Goal: Book appointment/travel/reservation

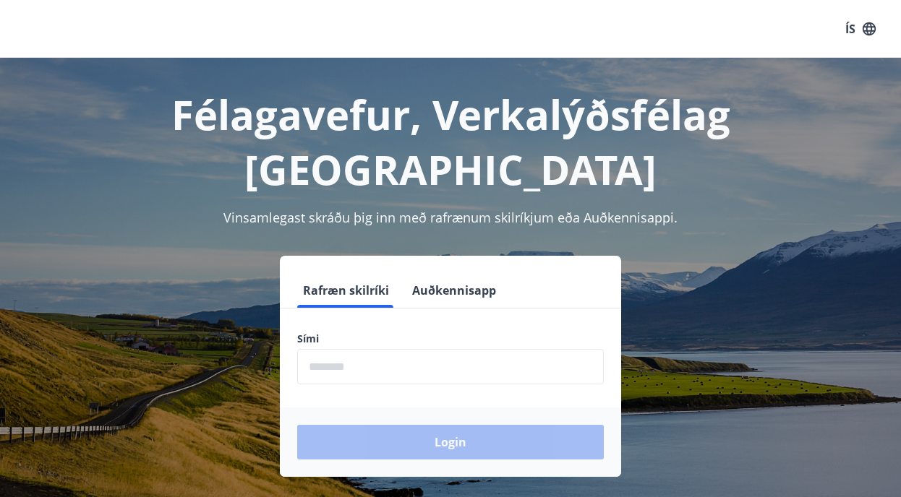
click at [313, 349] on input "phone" at bounding box center [450, 366] width 307 height 35
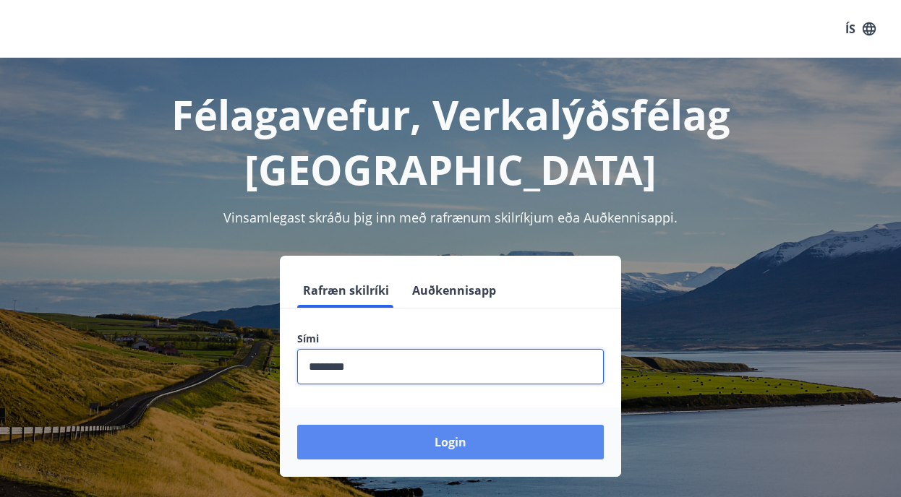
type input "********"
click at [381, 425] on button "Login" at bounding box center [450, 442] width 307 height 35
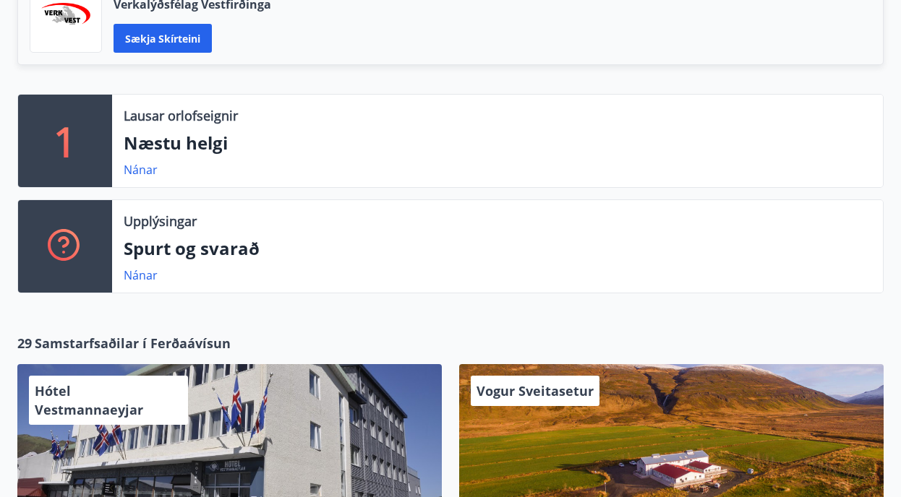
scroll to position [405, 0]
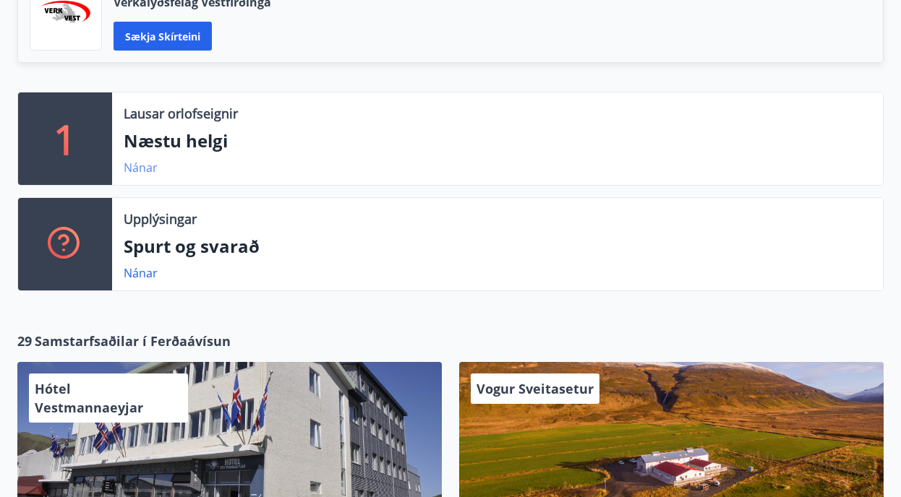
click at [137, 168] on link "Nánar" at bounding box center [141, 168] width 34 height 16
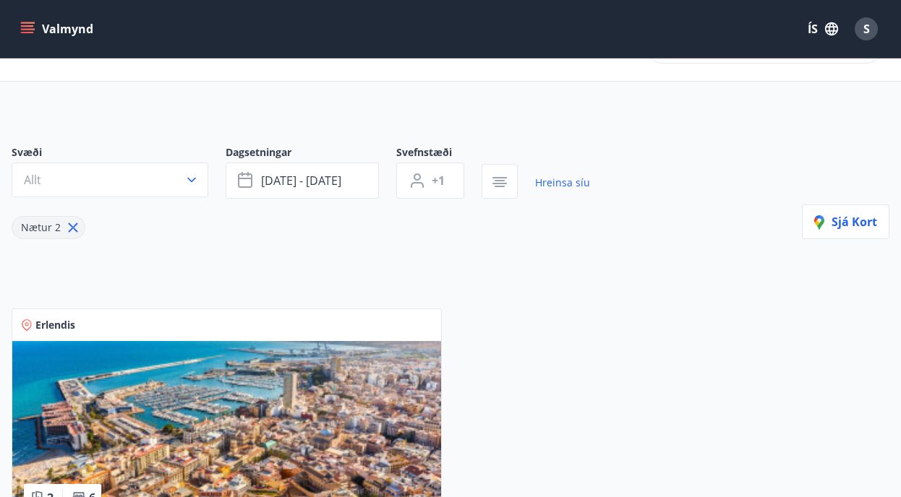
scroll to position [43, 0]
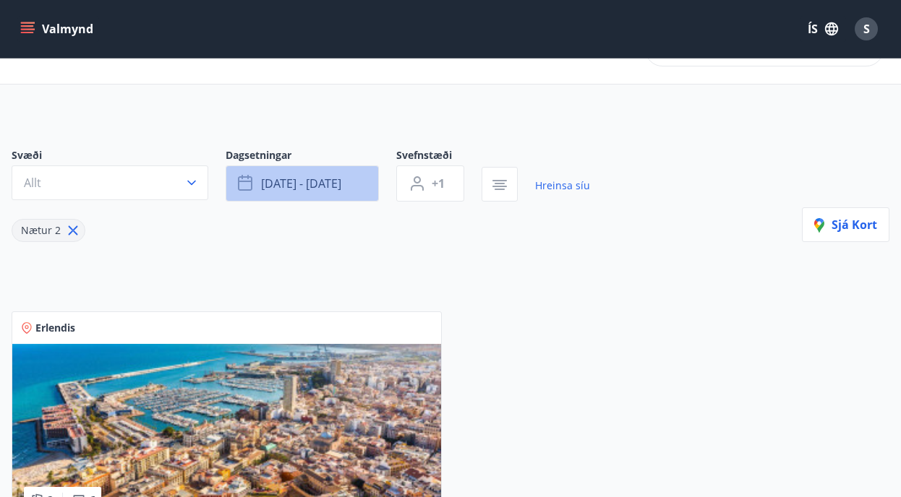
click at [351, 185] on button "sep 26 - sep 29" at bounding box center [302, 184] width 153 height 36
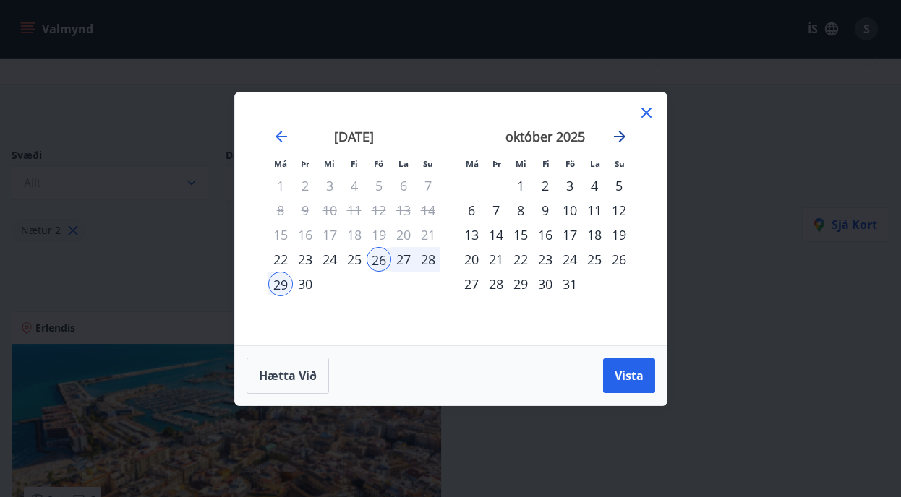
click at [617, 131] on icon "Move forward to switch to the next month." at bounding box center [619, 136] width 17 height 17
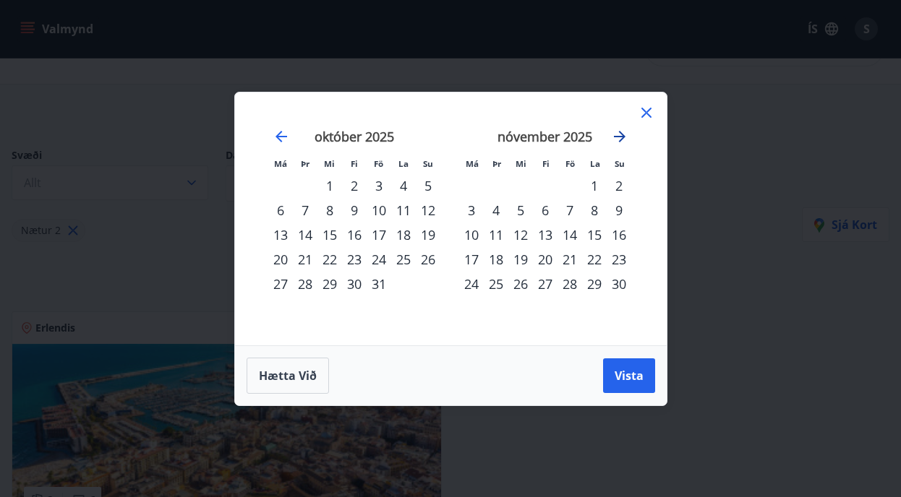
click at [617, 131] on icon "Move forward to switch to the next month." at bounding box center [619, 136] width 17 height 17
click at [567, 231] on div "16" at bounding box center [569, 235] width 25 height 25
click at [567, 281] on div "30" at bounding box center [569, 284] width 25 height 25
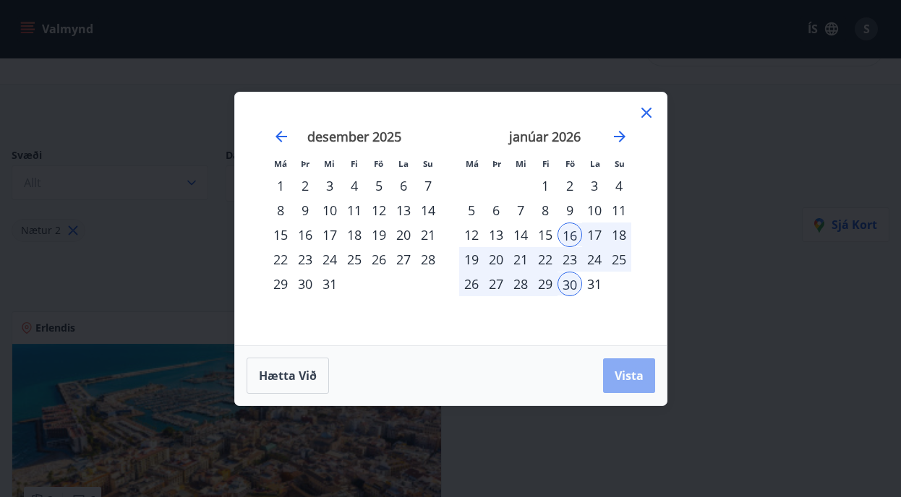
click at [621, 372] on span "Vista" at bounding box center [629, 376] width 29 height 16
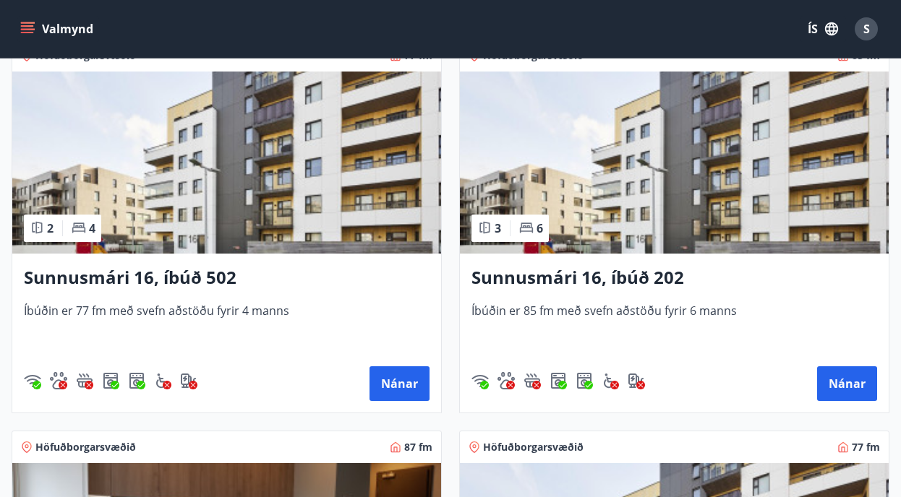
scroll to position [1493, 0]
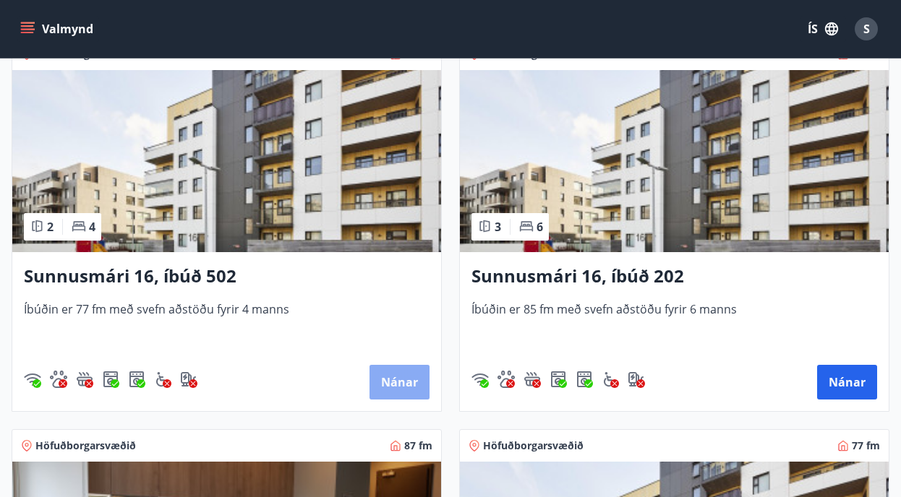
click at [386, 377] on button "Nánar" at bounding box center [399, 382] width 60 height 35
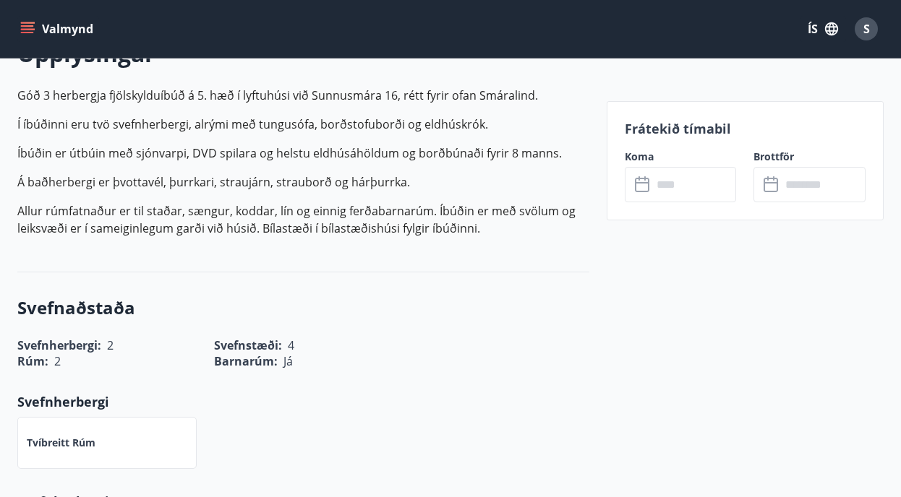
scroll to position [381, 0]
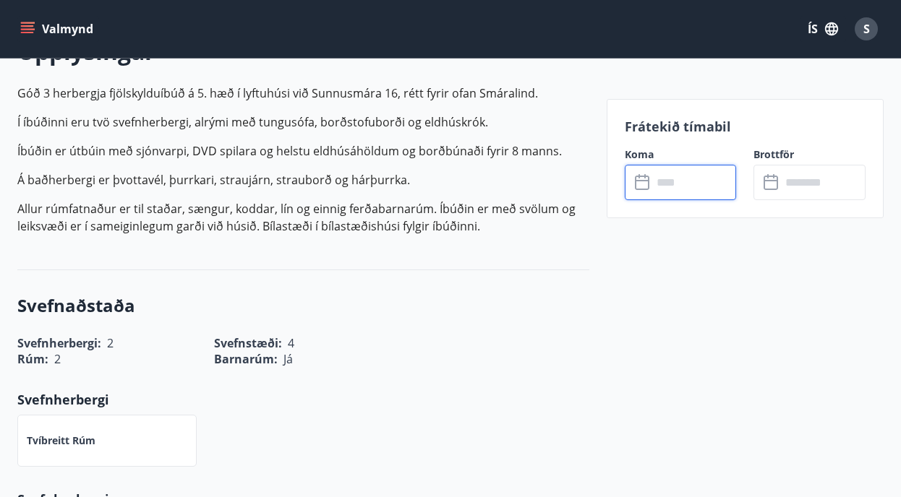
click at [662, 183] on input "text" at bounding box center [694, 182] width 85 height 35
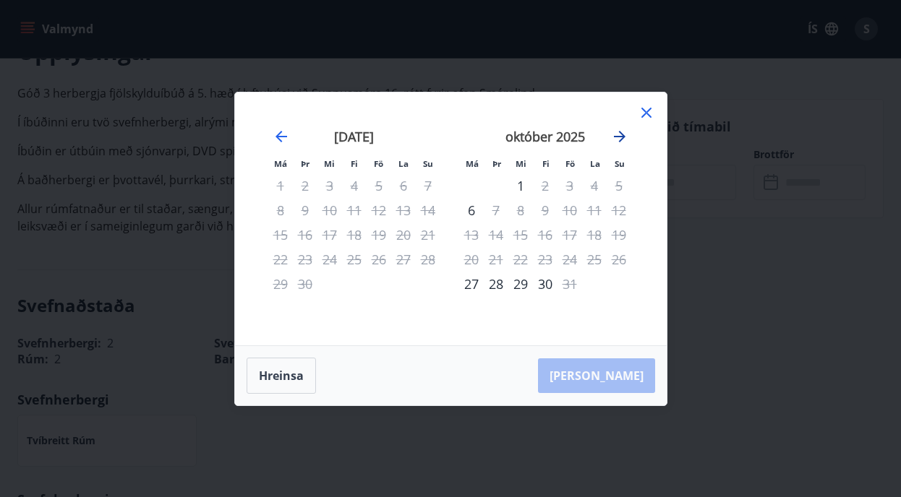
click at [620, 133] on icon "Move forward to switch to the next month." at bounding box center [619, 136] width 17 height 17
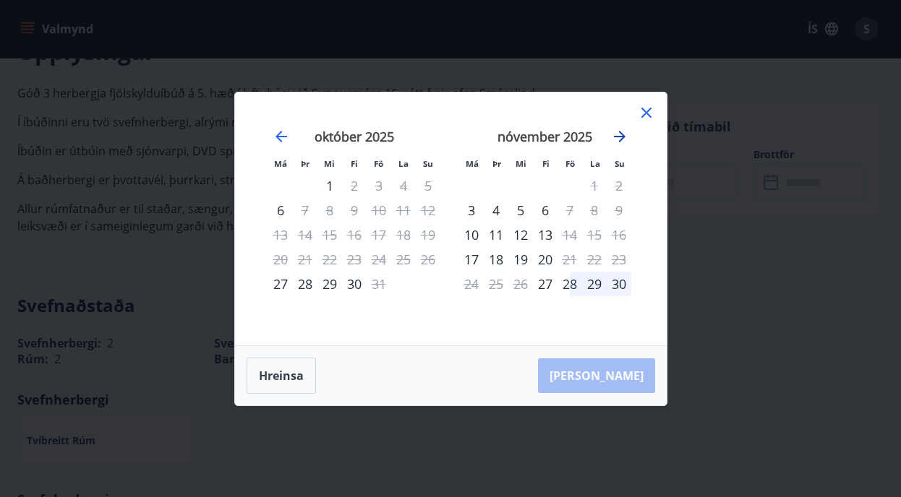
click at [620, 133] on icon "Move forward to switch to the next month." at bounding box center [619, 136] width 17 height 17
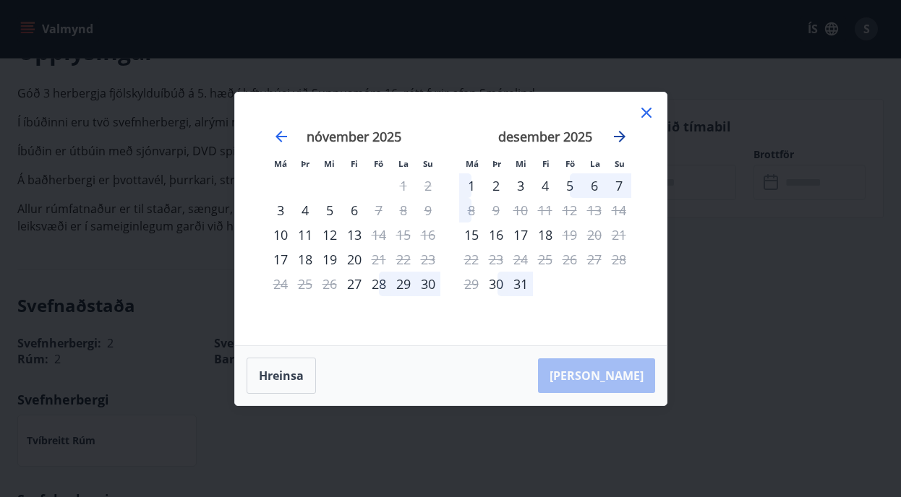
click at [620, 133] on icon "Move forward to switch to the next month." at bounding box center [619, 136] width 17 height 17
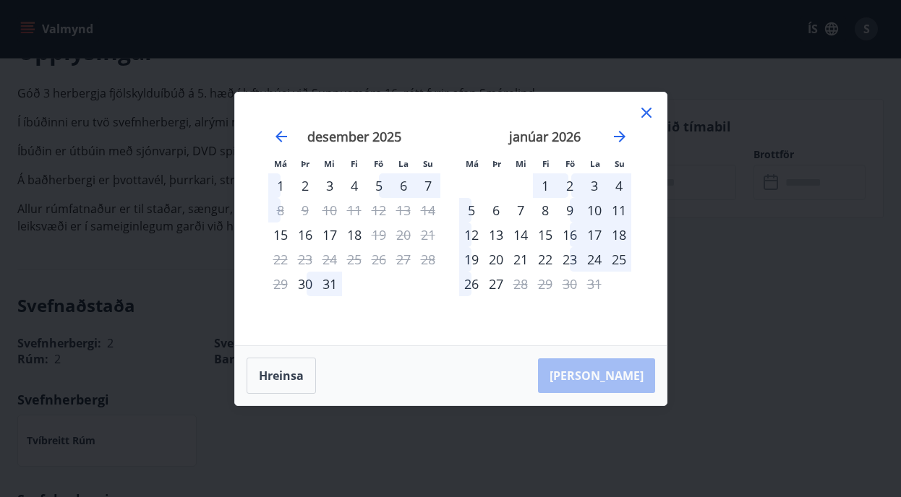
click at [642, 109] on icon at bounding box center [646, 113] width 10 height 10
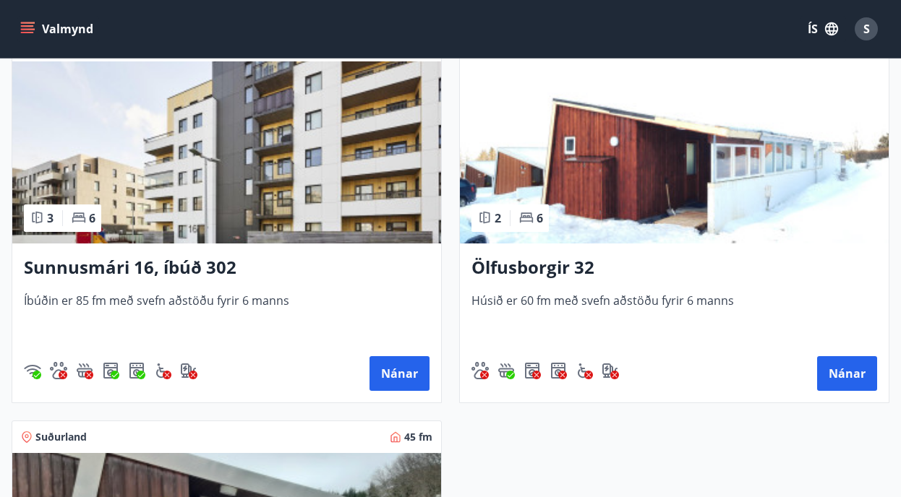
scroll to position [2287, 0]
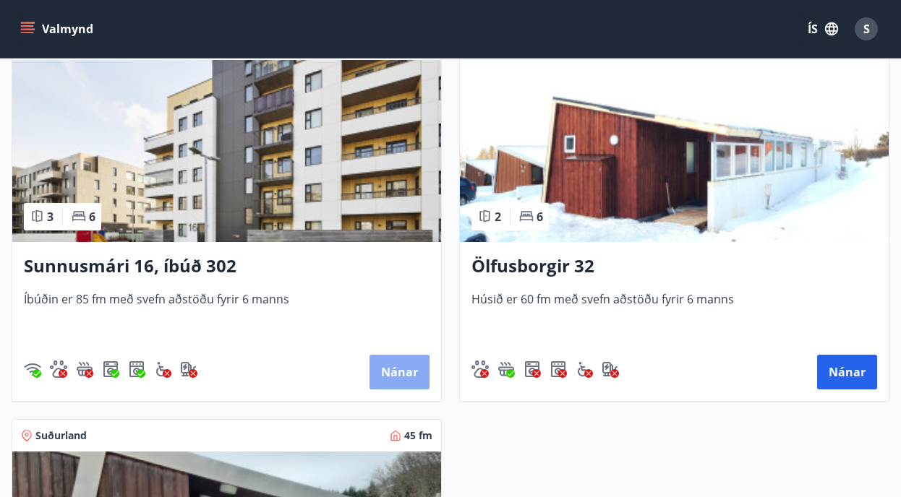
click at [396, 365] on button "Nánar" at bounding box center [399, 372] width 60 height 35
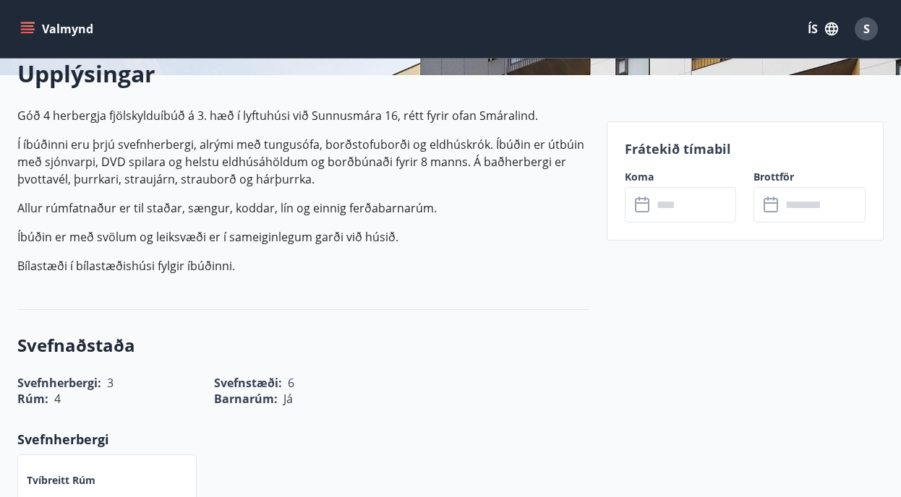
scroll to position [359, 0]
click at [667, 200] on input "text" at bounding box center [694, 204] width 85 height 35
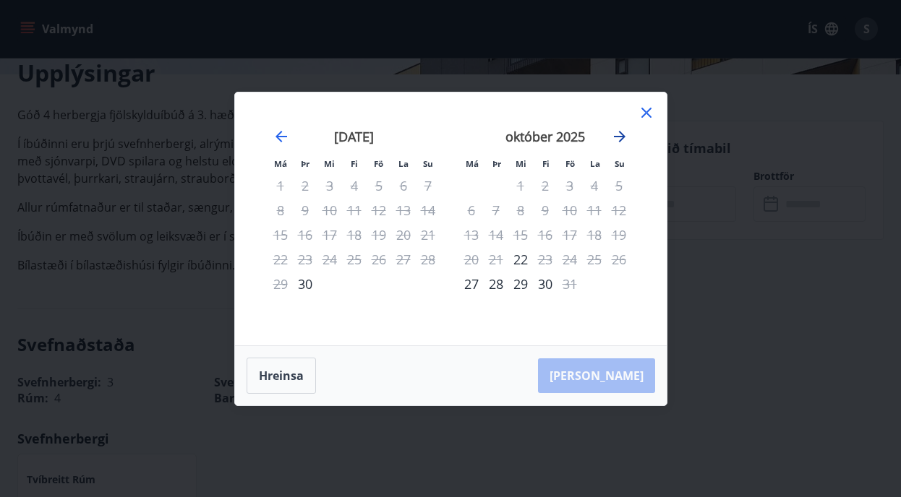
click at [622, 132] on icon "Move forward to switch to the next month." at bounding box center [619, 136] width 17 height 17
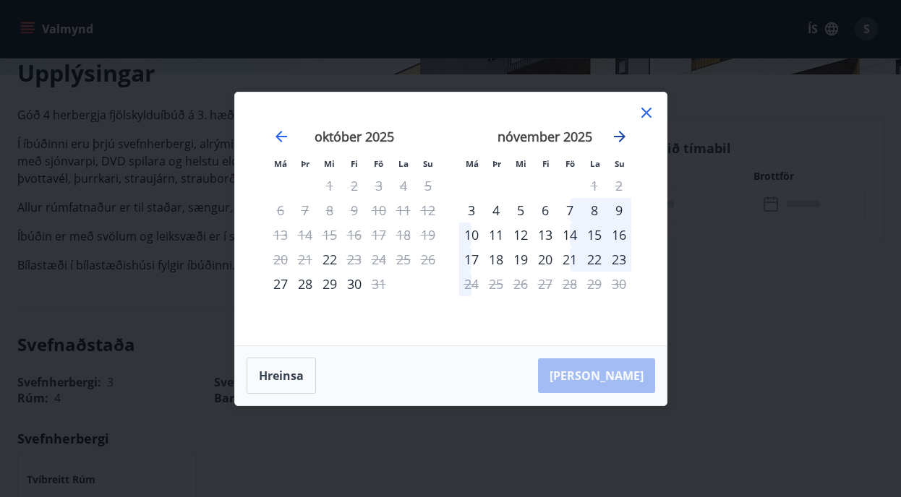
click at [622, 132] on icon "Move forward to switch to the next month." at bounding box center [619, 136] width 17 height 17
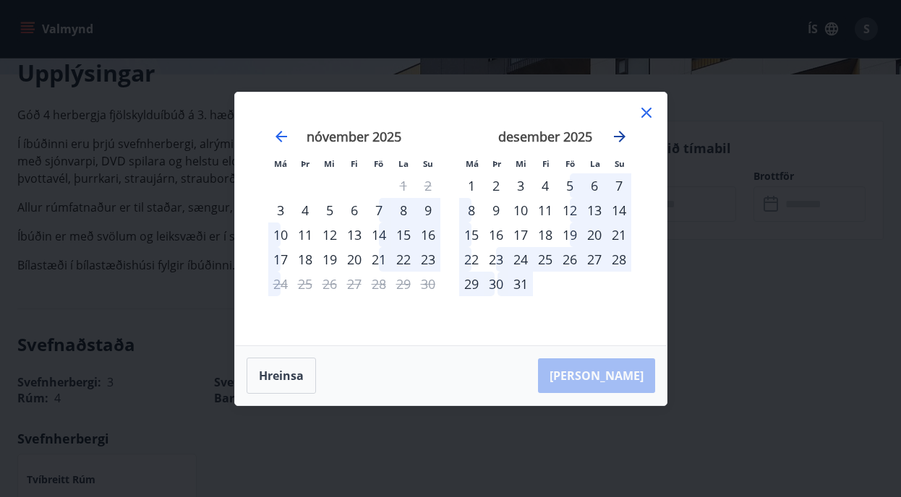
click at [622, 132] on icon "Move forward to switch to the next month." at bounding box center [619, 136] width 17 height 17
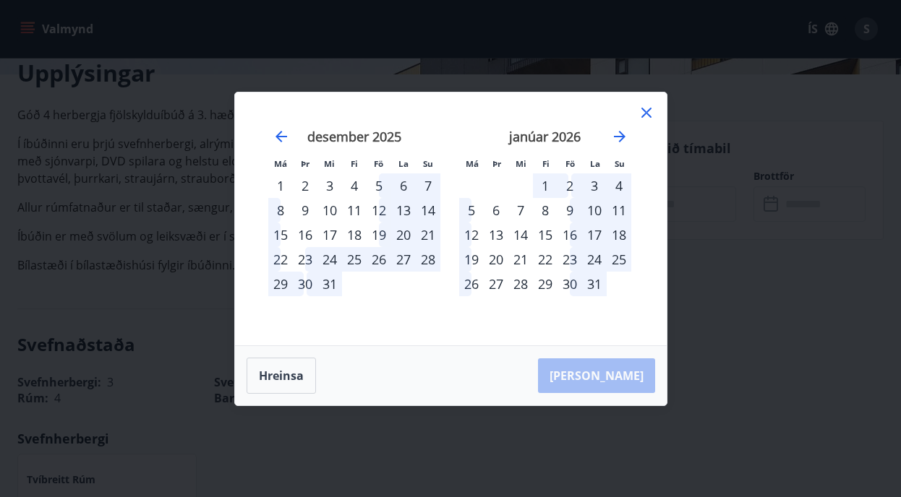
click at [570, 226] on div "16" at bounding box center [569, 235] width 25 height 25
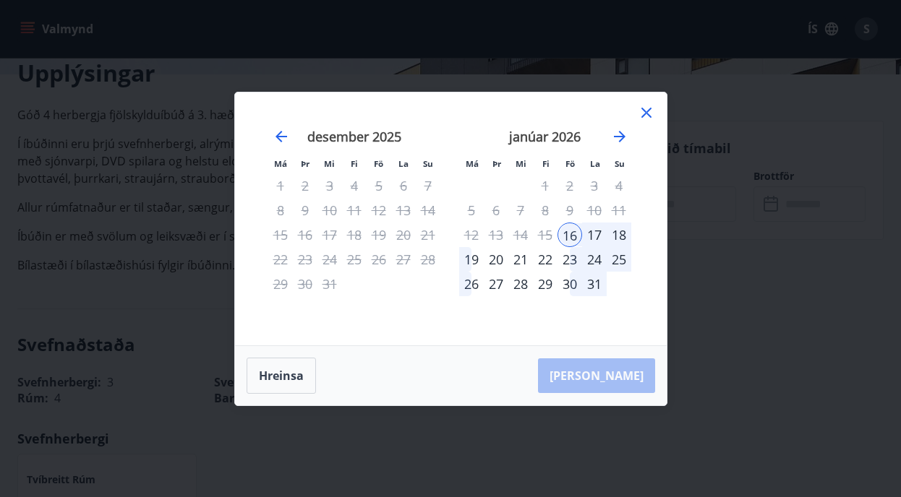
click at [566, 278] on div "30" at bounding box center [569, 284] width 25 height 25
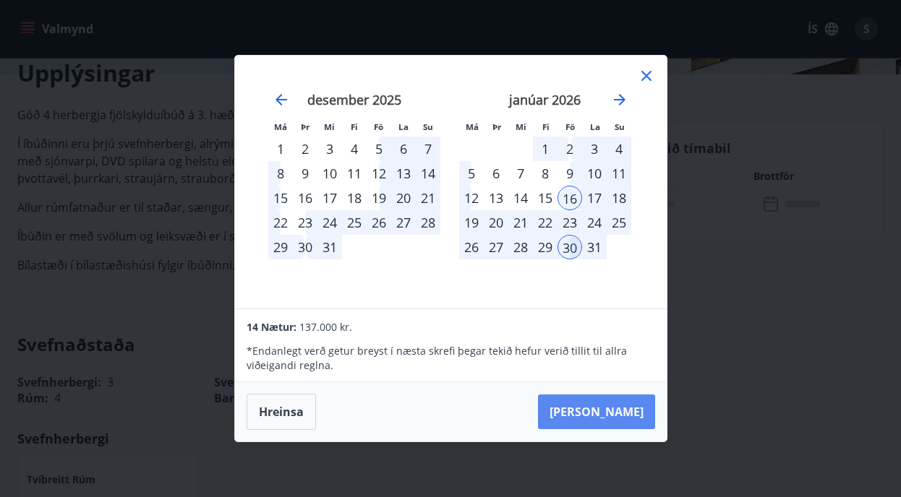
click at [604, 406] on button "Taka Frá" at bounding box center [596, 412] width 117 height 35
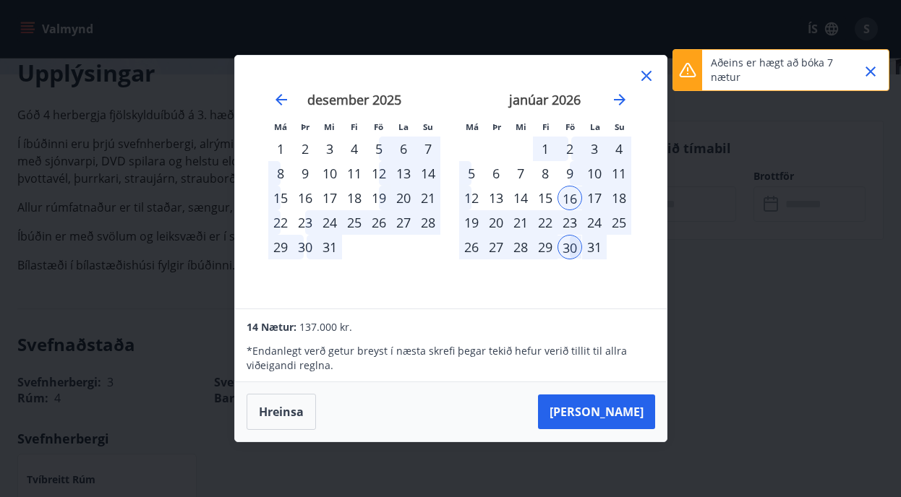
drag, startPoint x: 599, startPoint y: 63, endPoint x: 487, endPoint y: 56, distance: 112.3
click at [474, 60] on div "Má Þr Mi Fi Fö La Su Má Þr Mi Fi Fö La Su nóvember 2025 1 2 3 4 5 6 7 8 9 10 11…" at bounding box center [451, 182] width 432 height 253
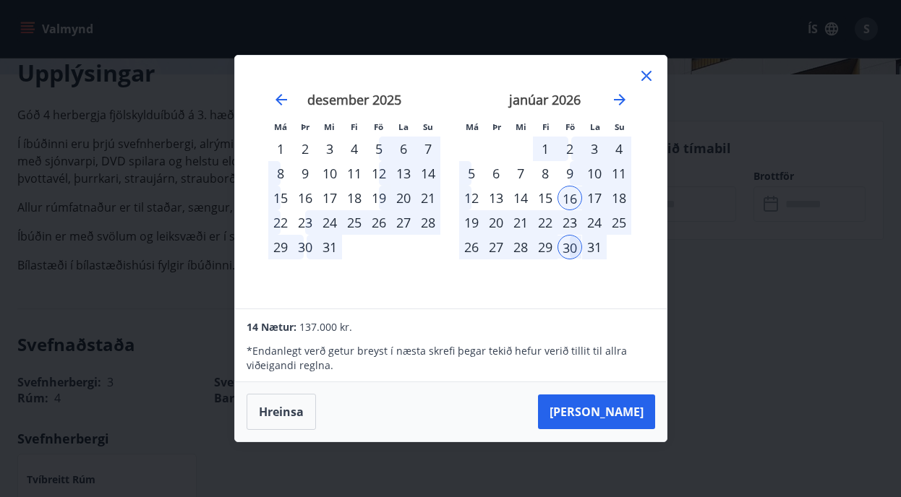
click at [689, 186] on div "Má Þr Mi Fi Fö La Su Má Þr Mi Fi Fö La Su nóvember 2025 1 2 3 4 5 6 7 8 9 10 11…" at bounding box center [450, 248] width 901 height 497
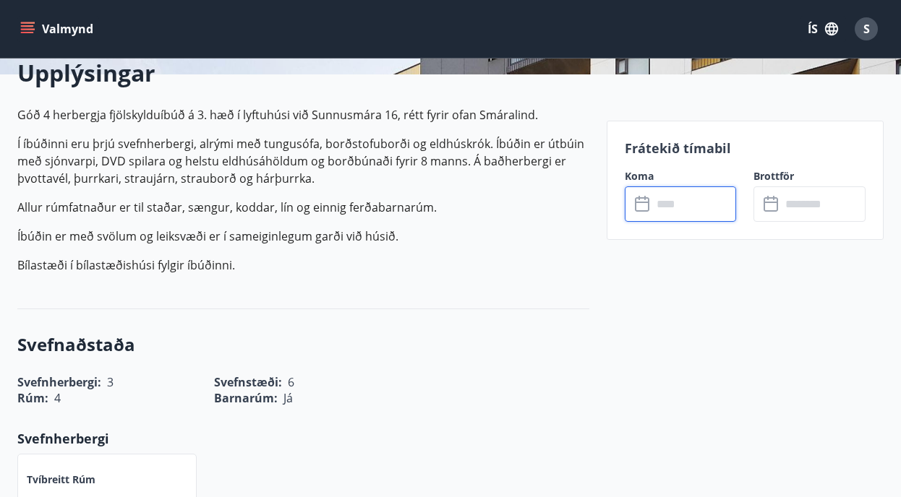
click at [674, 200] on input "text" at bounding box center [694, 204] width 85 height 35
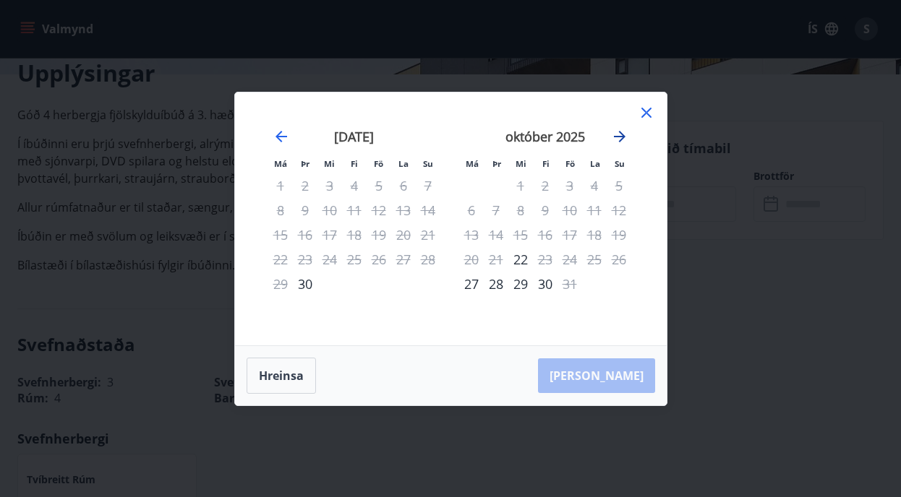
click at [617, 134] on icon "Move forward to switch to the next month." at bounding box center [619, 136] width 17 height 17
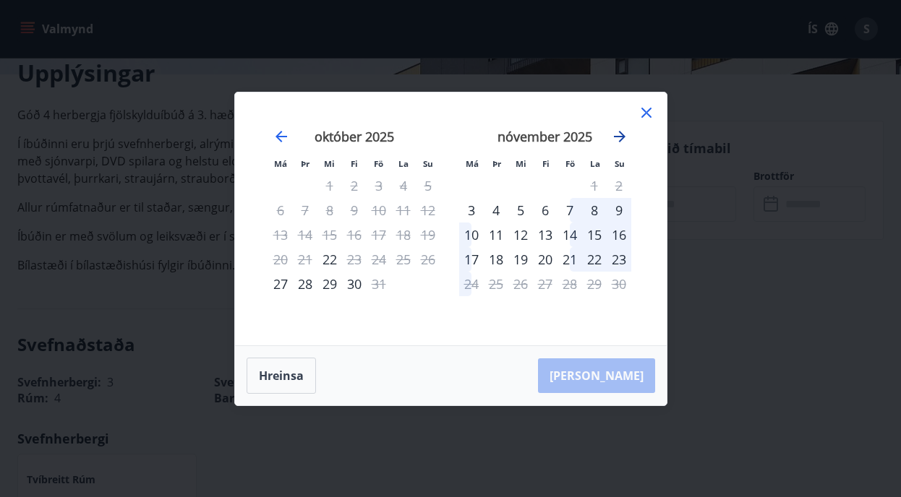
click at [617, 134] on icon "Move forward to switch to the next month." at bounding box center [619, 136] width 17 height 17
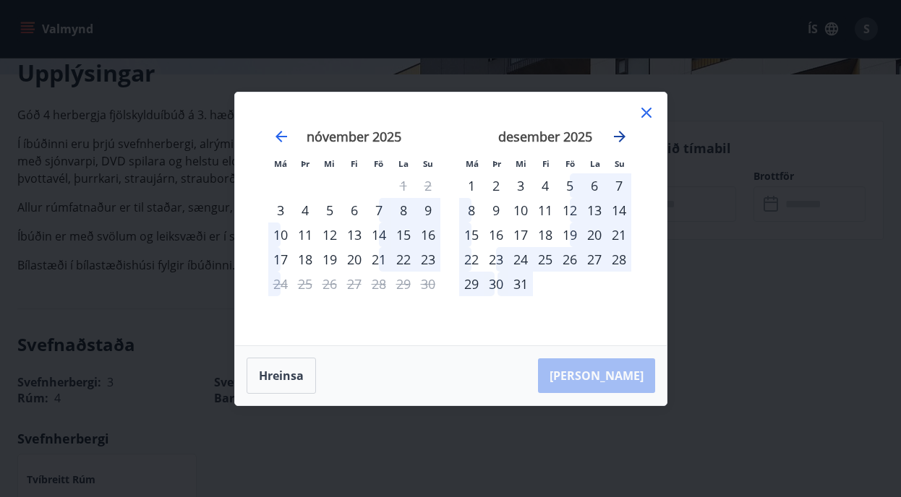
click at [617, 135] on icon "Move forward to switch to the next month." at bounding box center [619, 136] width 17 height 17
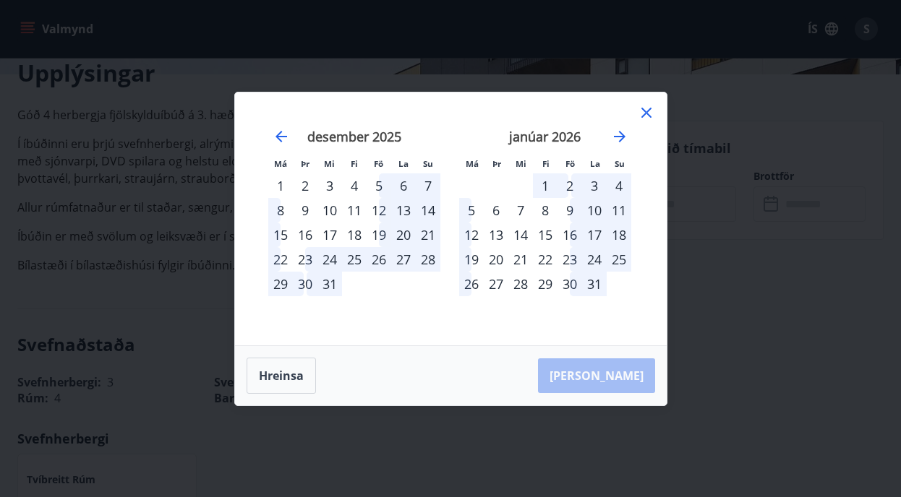
click at [567, 228] on div "16" at bounding box center [569, 235] width 25 height 25
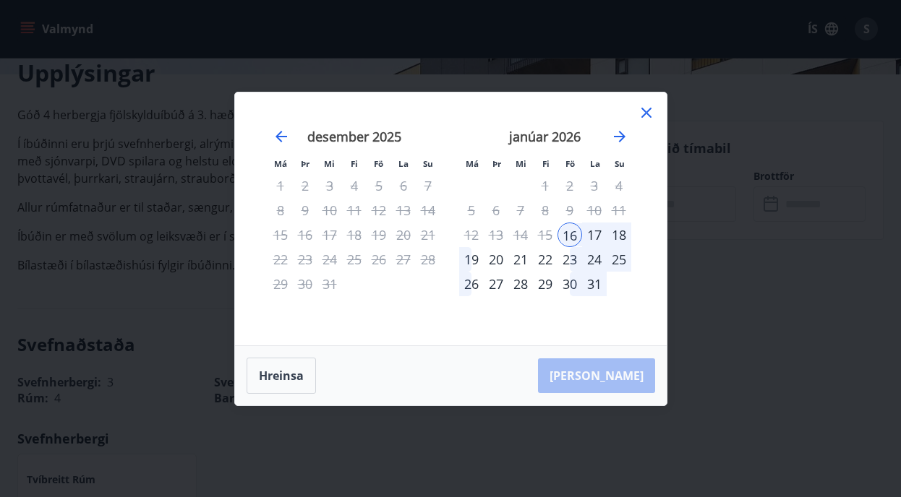
click at [568, 254] on div "23" at bounding box center [569, 259] width 25 height 25
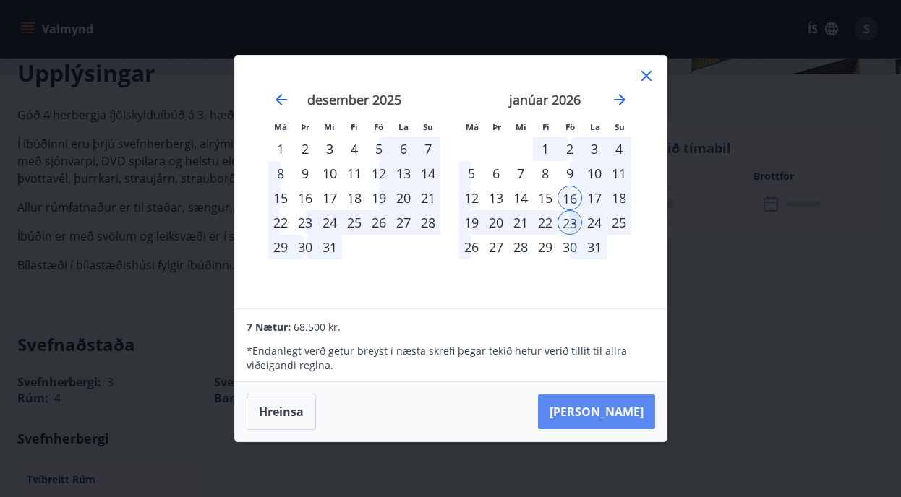
click at [609, 408] on button "Taka Frá" at bounding box center [596, 412] width 117 height 35
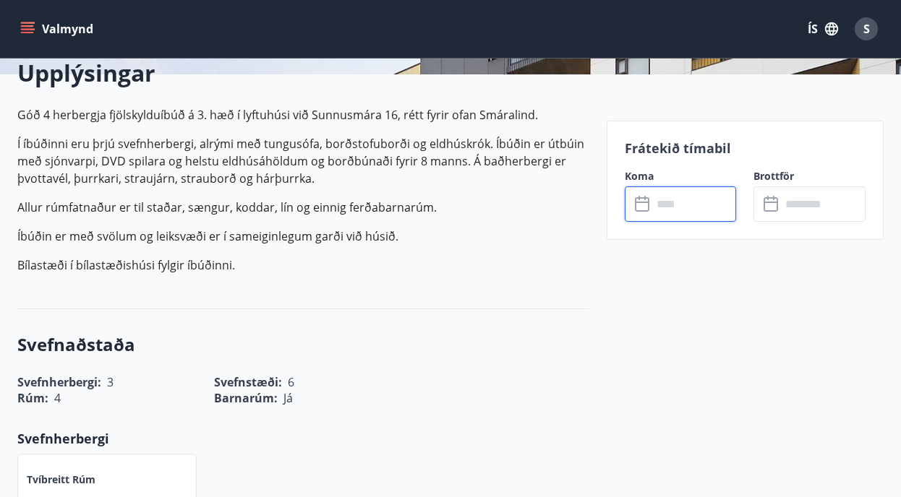
type input "******"
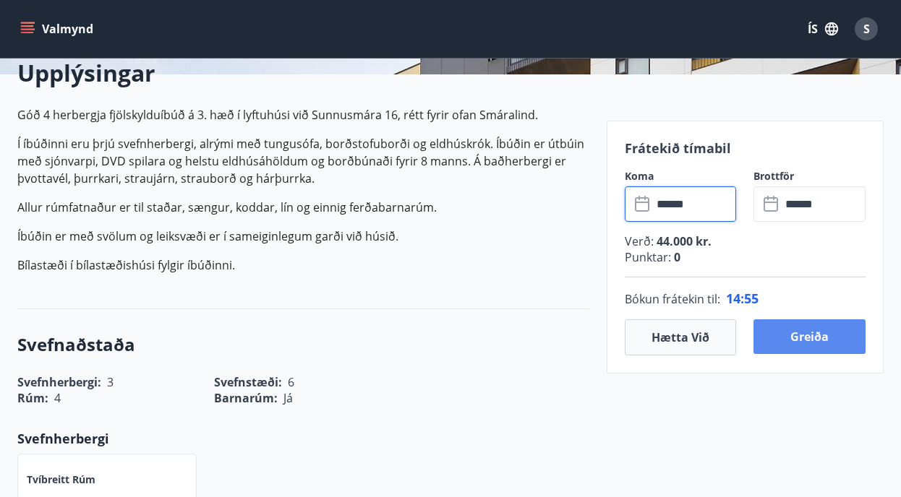
click at [792, 337] on button "Greiða" at bounding box center [809, 337] width 112 height 35
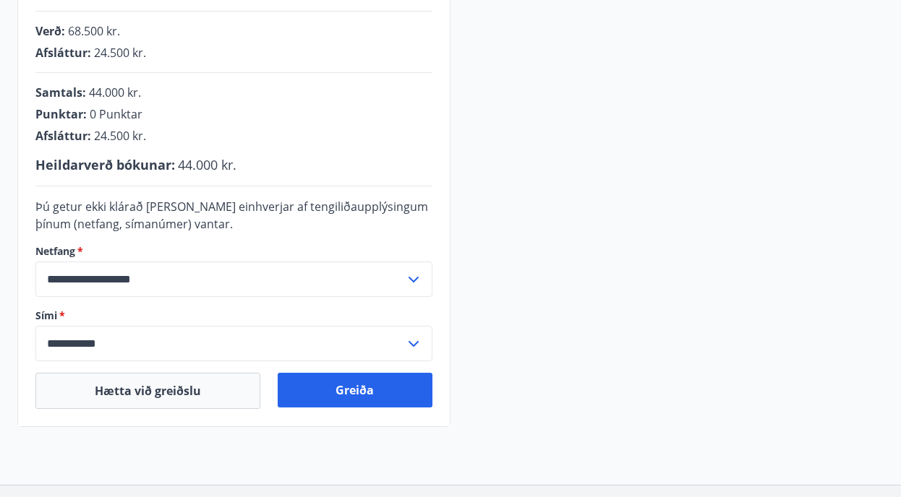
scroll to position [354, 0]
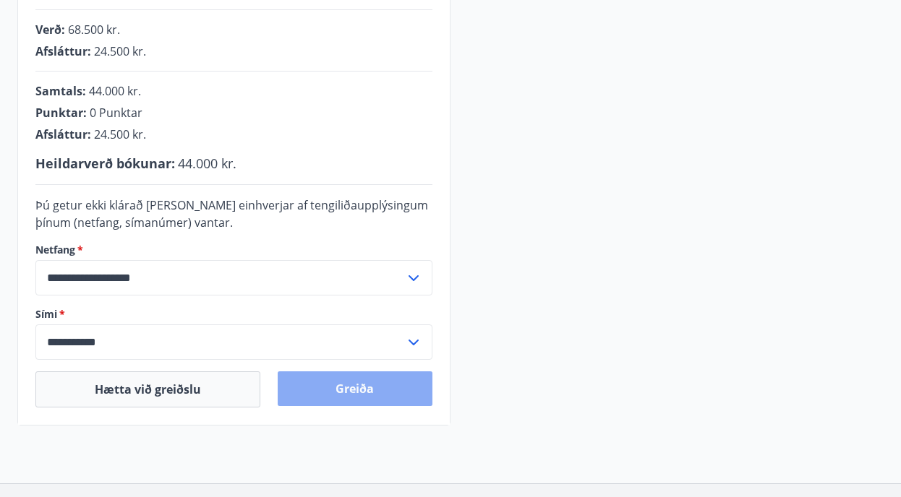
click at [359, 382] on button "Greiða" at bounding box center [355, 389] width 155 height 35
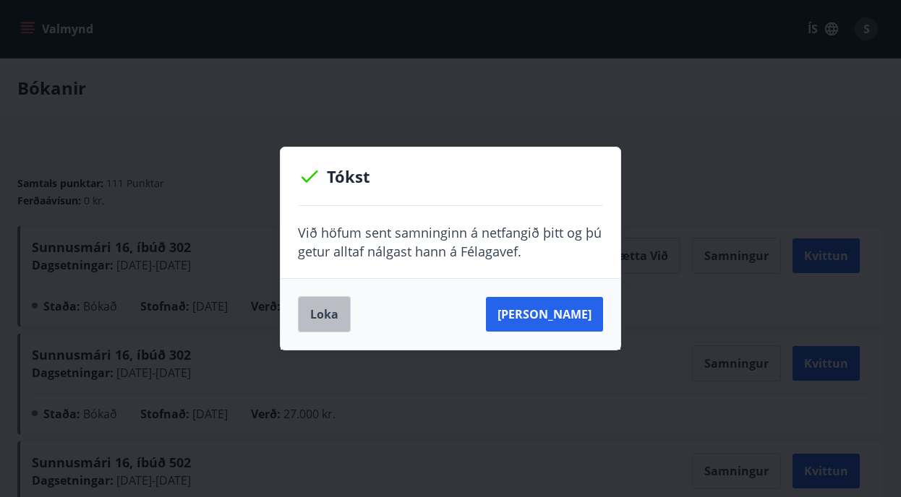
click at [331, 310] on button "Loka" at bounding box center [324, 314] width 53 height 36
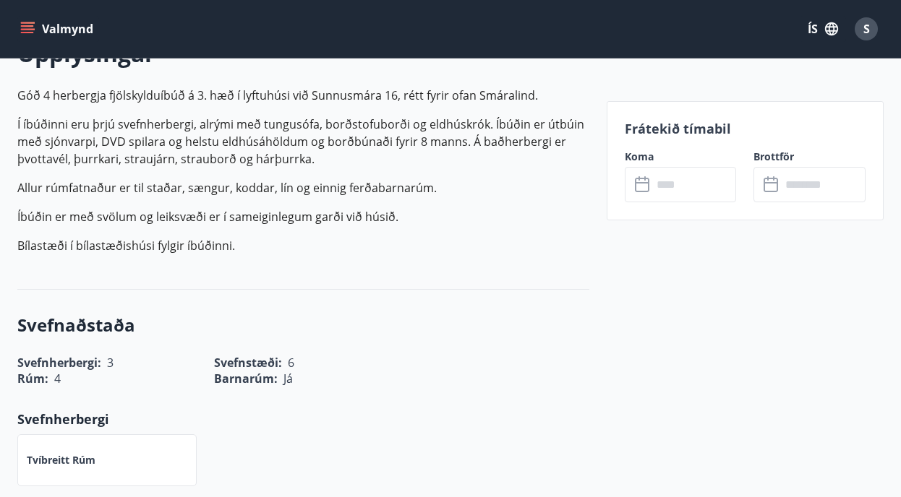
scroll to position [389, 0]
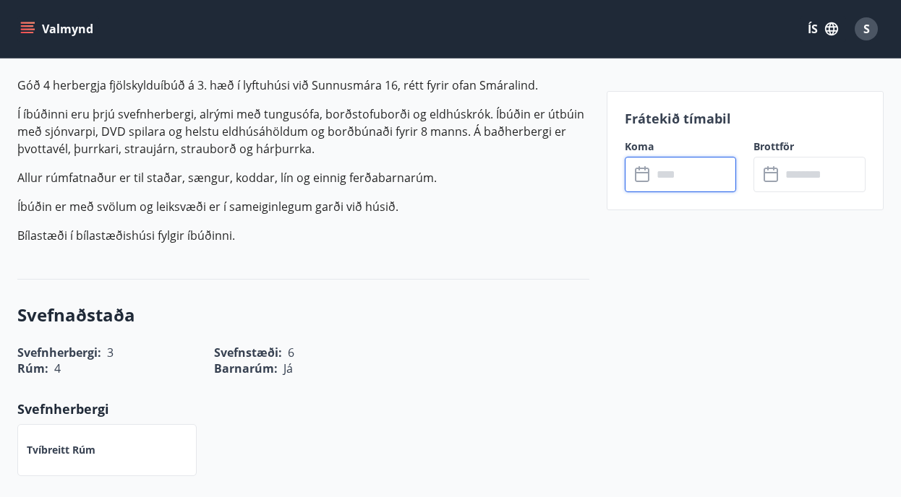
click at [663, 169] on input "text" at bounding box center [694, 174] width 85 height 35
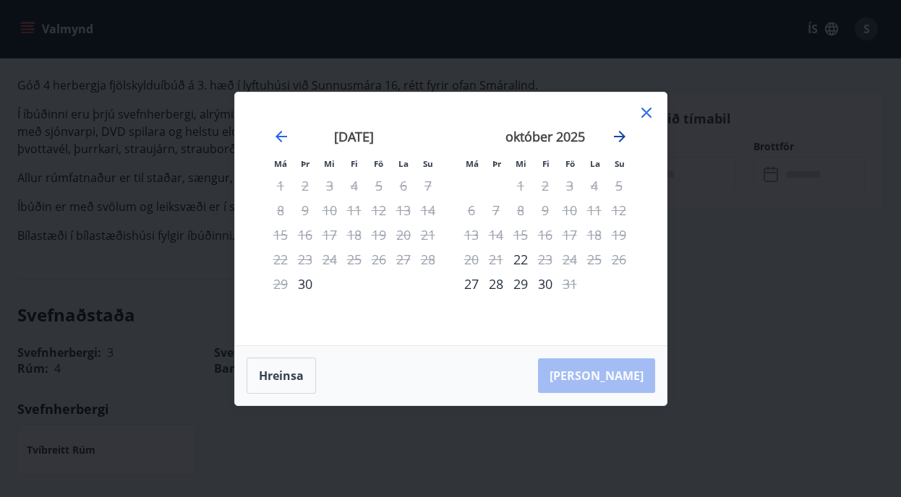
click at [620, 132] on icon "Move forward to switch to the next month." at bounding box center [620, 137] width 12 height 12
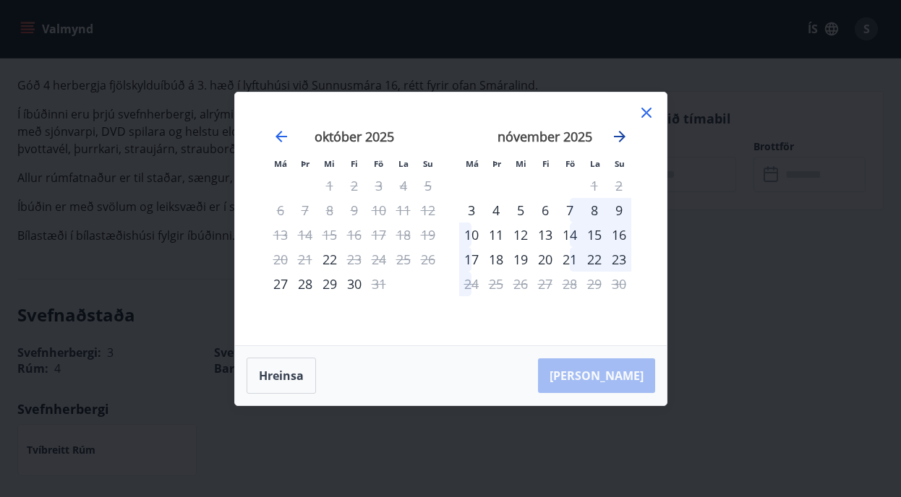
click at [620, 132] on icon "Move forward to switch to the next month." at bounding box center [620, 137] width 12 height 12
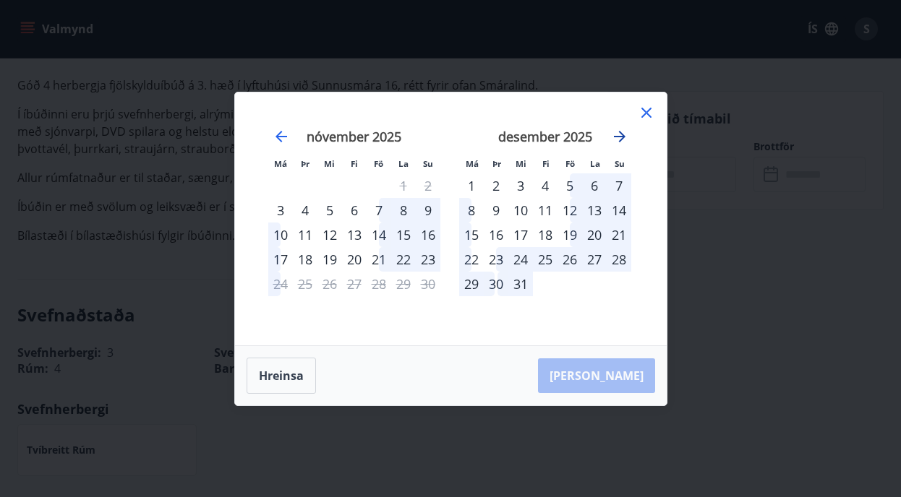
click at [620, 132] on icon "Move forward to switch to the next month." at bounding box center [620, 137] width 12 height 12
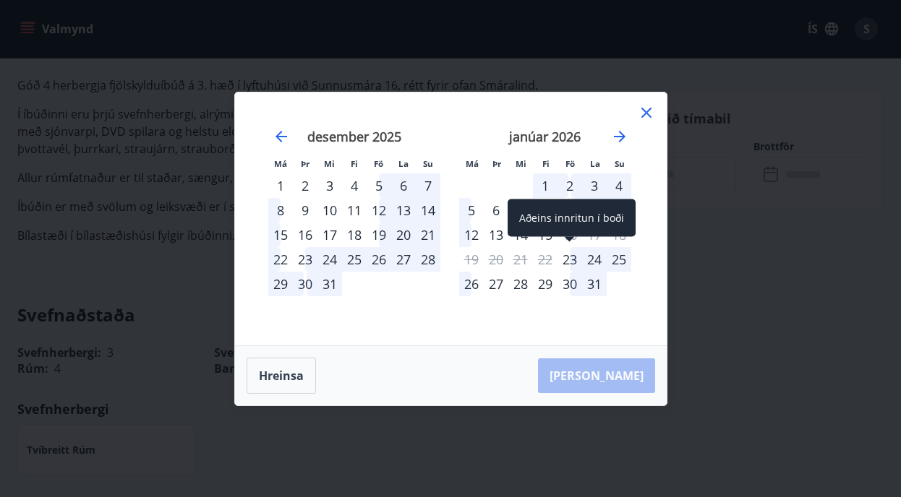
click at [570, 253] on div "23" at bounding box center [569, 259] width 25 height 25
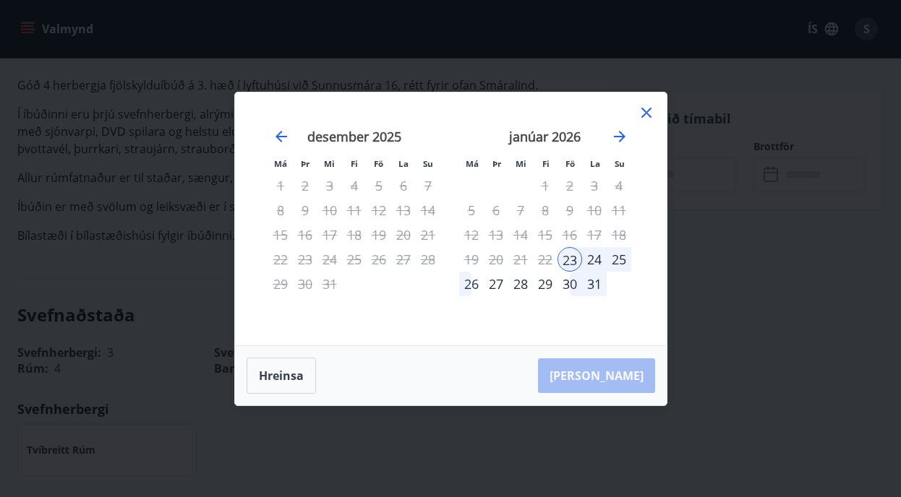
click at [569, 280] on div "30" at bounding box center [569, 284] width 25 height 25
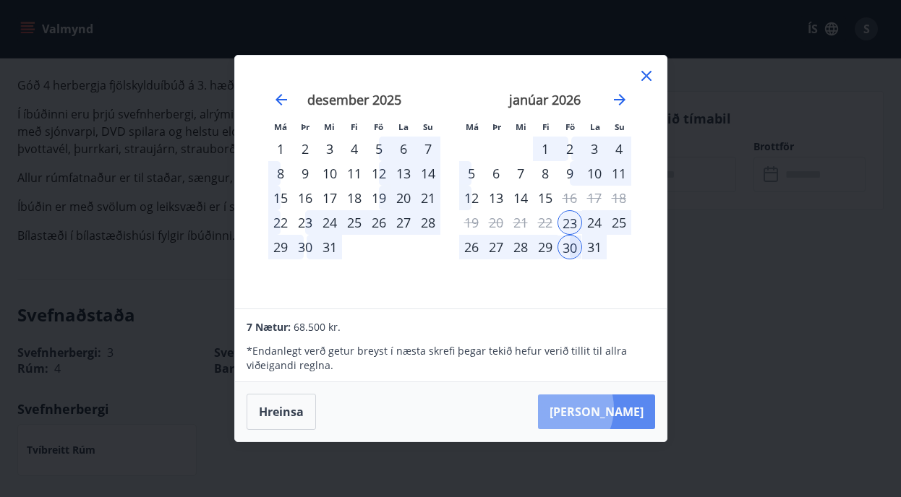
click at [602, 408] on button "Taka Frá" at bounding box center [596, 412] width 117 height 35
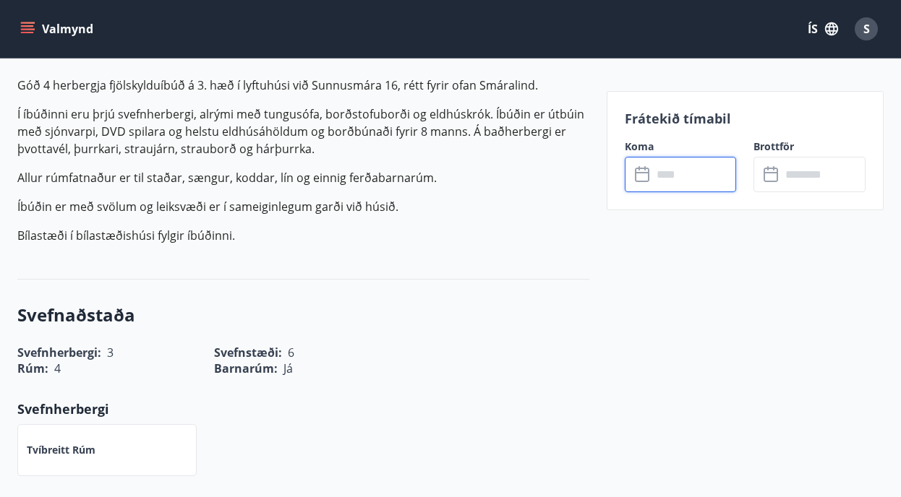
type input "******"
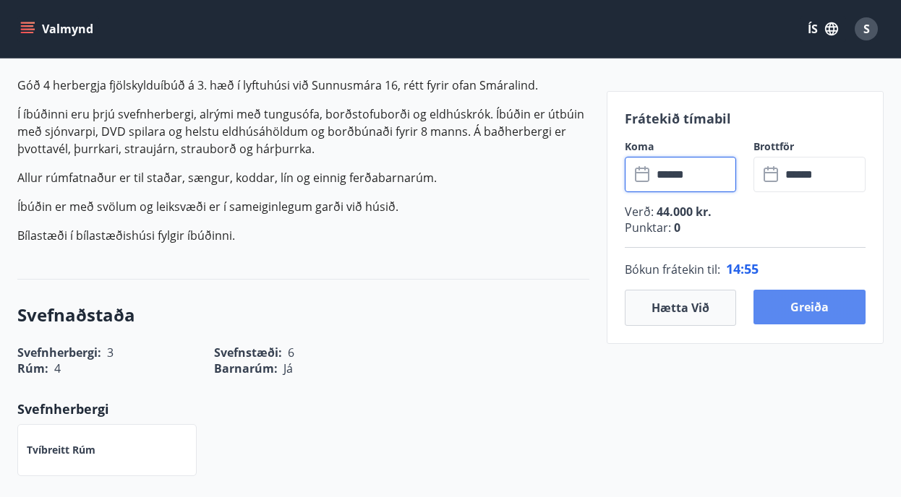
click at [778, 301] on button "Greiða" at bounding box center [809, 307] width 112 height 35
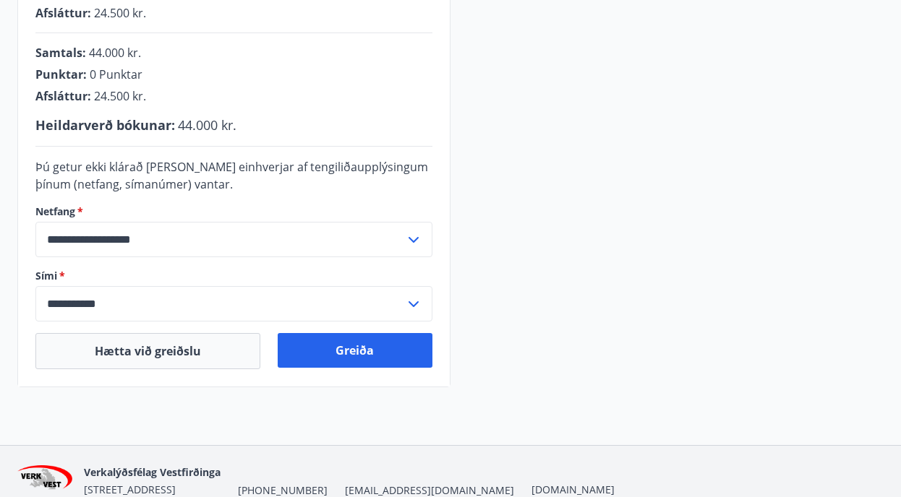
scroll to position [401, 0]
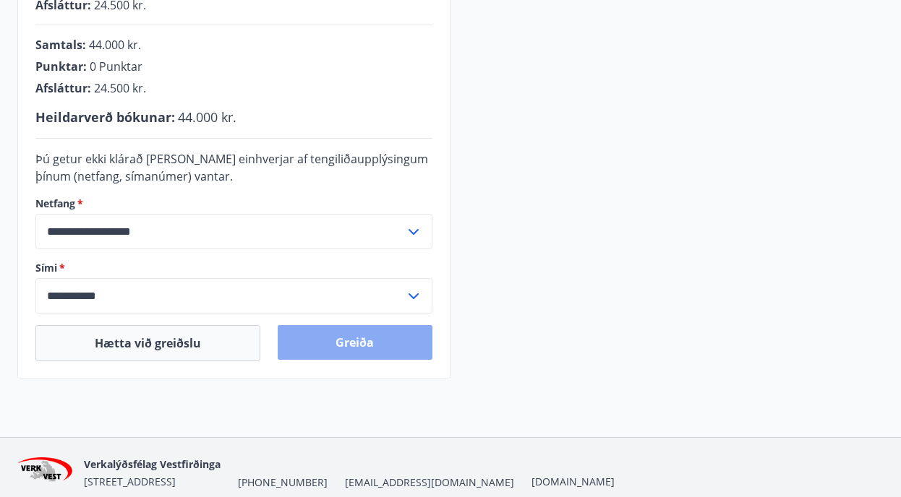
click at [359, 338] on button "Greiða" at bounding box center [355, 342] width 155 height 35
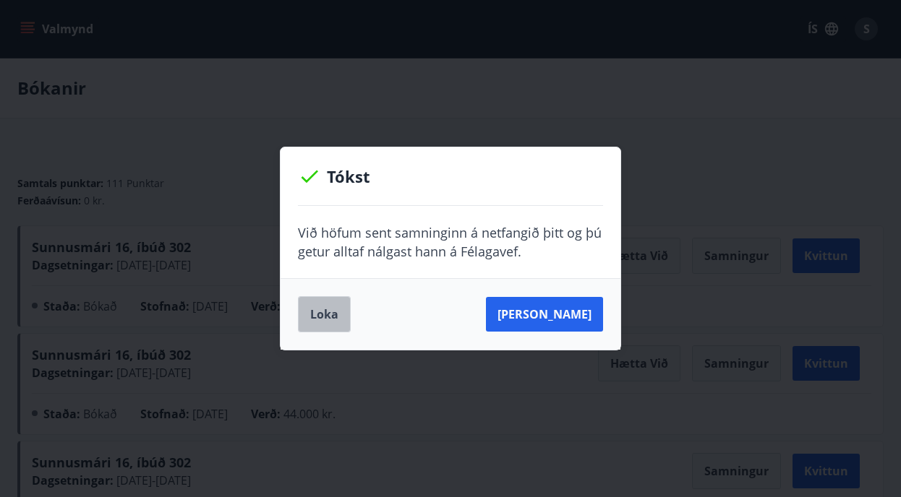
click at [312, 307] on button "Loka" at bounding box center [324, 314] width 53 height 36
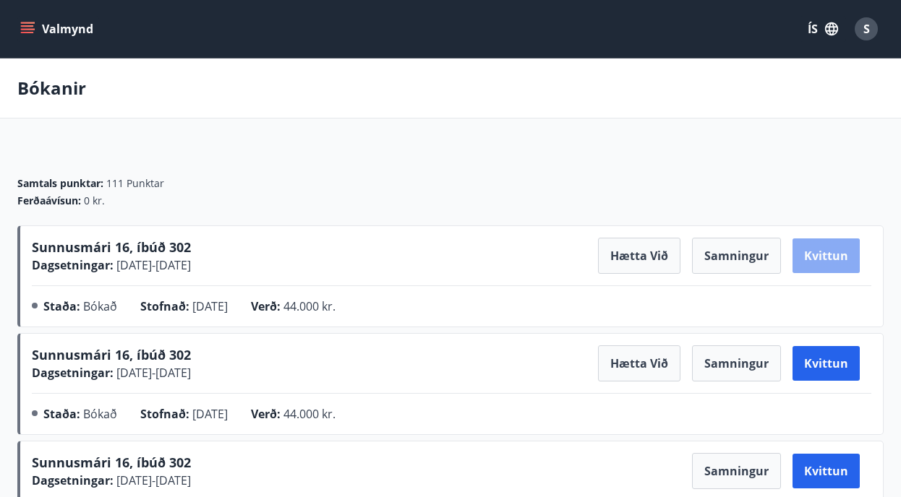
click at [820, 249] on button "Kvittun" at bounding box center [825, 256] width 67 height 35
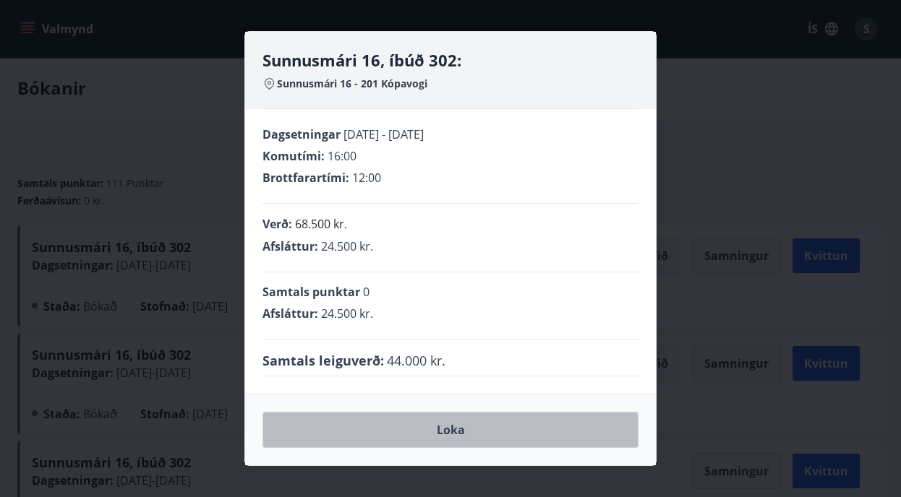
click at [426, 429] on button "Loka" at bounding box center [450, 430] width 376 height 36
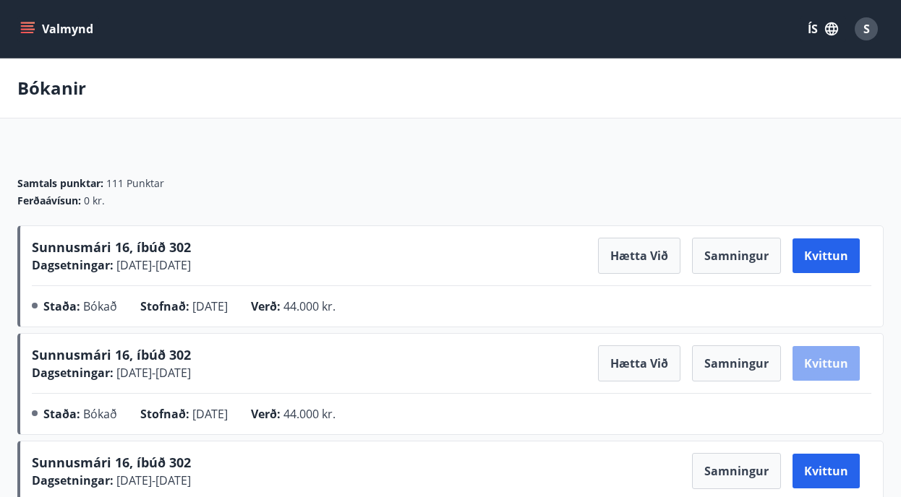
click at [816, 361] on button "Kvittun" at bounding box center [825, 363] width 67 height 35
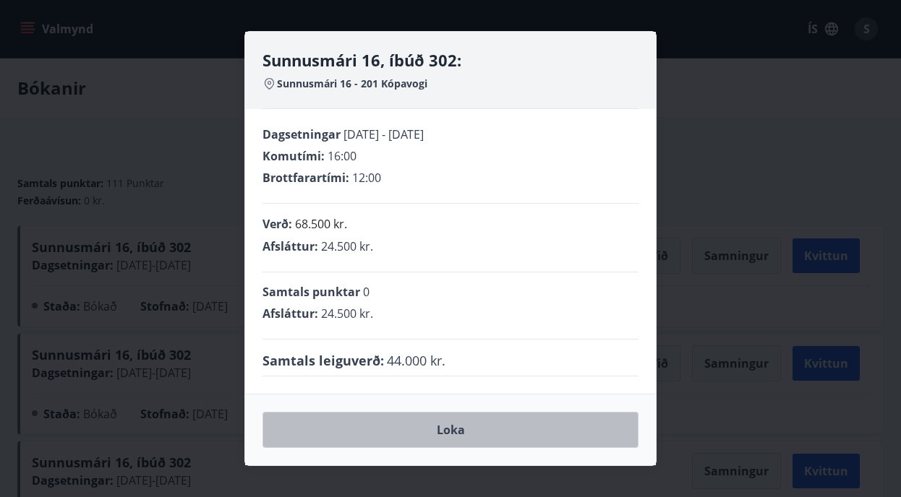
click at [447, 427] on button "Loka" at bounding box center [450, 430] width 376 height 36
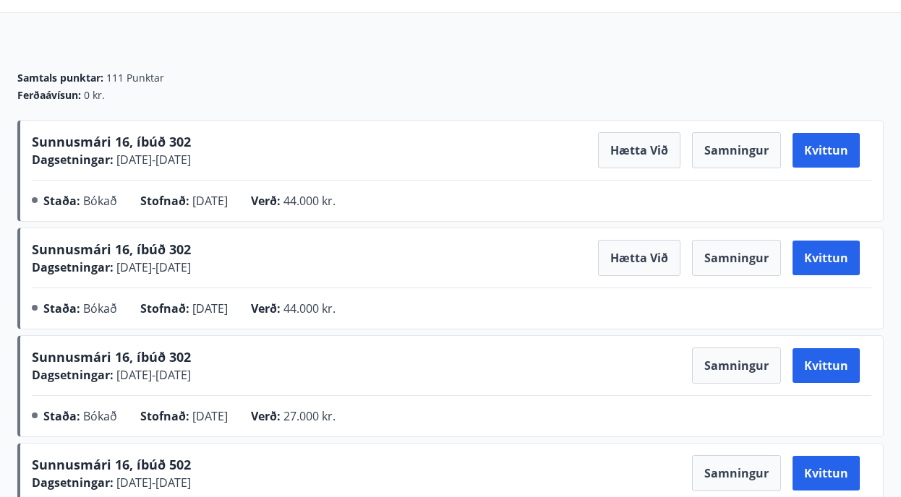
scroll to position [106, 0]
